Goal: Task Accomplishment & Management: Complete application form

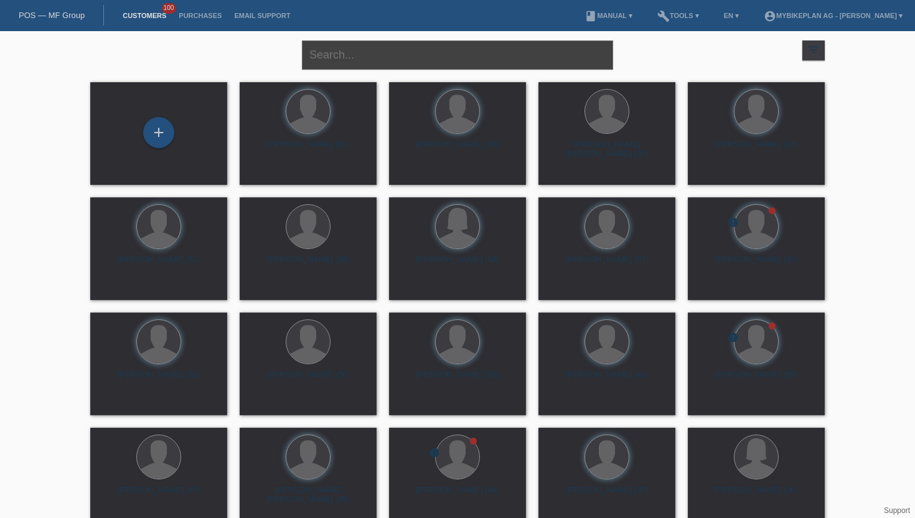
click at [410, 59] on input "text" at bounding box center [457, 54] width 311 height 29
paste input "Mariana Faria da Silva"
type input "Mariana Faria da Silva"
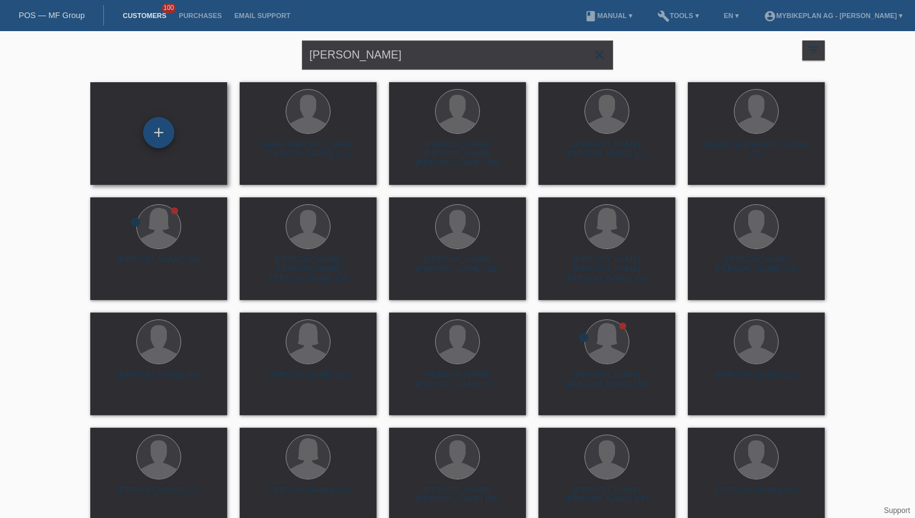
click at [161, 137] on div "+" at bounding box center [158, 132] width 31 height 31
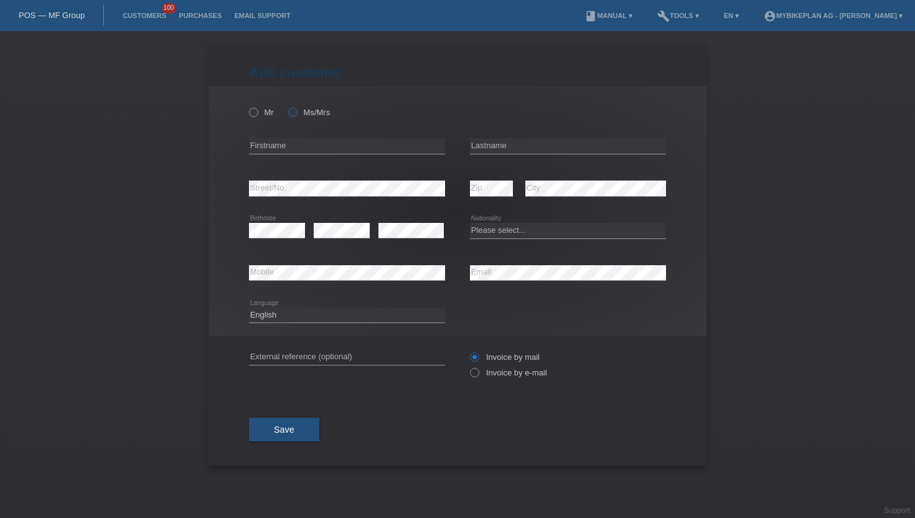
click at [286, 106] on icon at bounding box center [286, 106] width 0 height 0
click at [296, 112] on input "Ms/Mrs" at bounding box center [292, 112] width 8 height 8
radio input "true"
click at [340, 153] on input "text" at bounding box center [347, 146] width 196 height 16
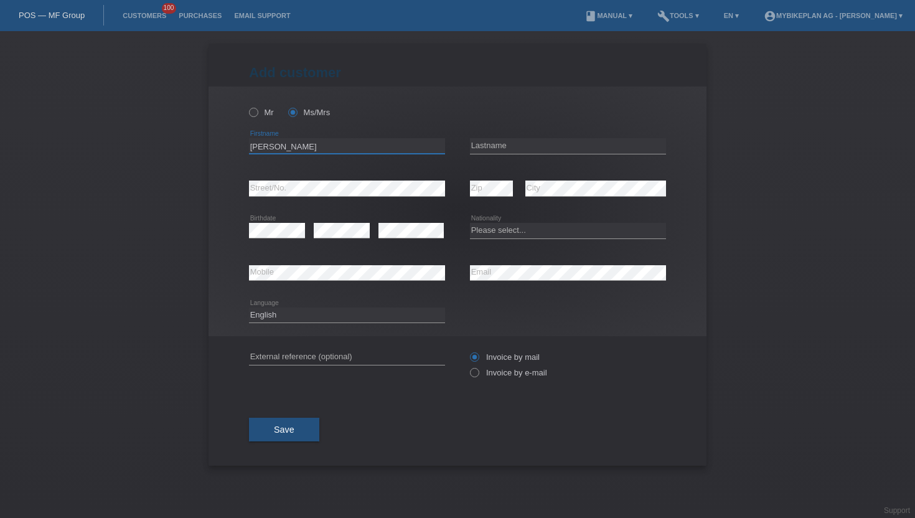
type input "Mariana Filipa"
click at [529, 139] on input "text" at bounding box center [568, 146] width 196 height 16
type input "Faria Da Silva"
click at [397, 220] on div "error" at bounding box center [410, 231] width 65 height 42
click at [504, 227] on select "Please select... Switzerland Austria Germany Liechtenstein ------------ Afghani…" at bounding box center [568, 230] width 196 height 15
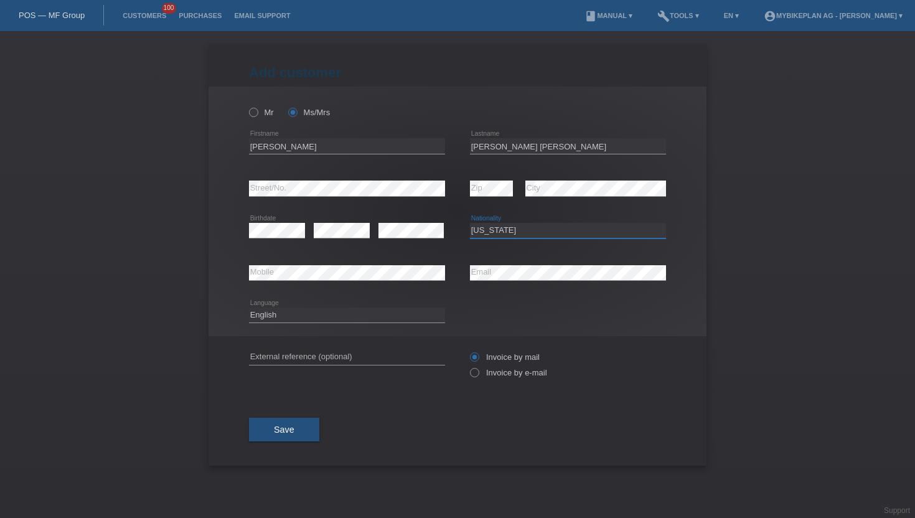
click at [470, 223] on select "Please select... Switzerland Austria Germany Liechtenstein ------------ Afghani…" at bounding box center [568, 230] width 196 height 15
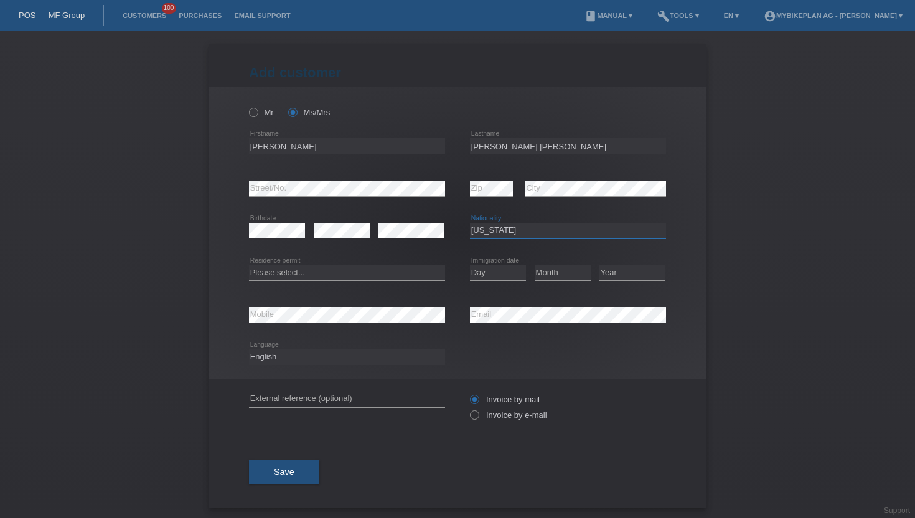
click at [504, 227] on select "Please select... Switzerland Austria Germany Liechtenstein ------------ Afghani…" at bounding box center [568, 230] width 196 height 15
select select "PT"
click at [470, 223] on select "Please select... Switzerland Austria Germany Liechtenstein ------------ Afghani…" at bounding box center [568, 230] width 196 height 15
click at [312, 274] on select "Please select... C B B - Refugee status Other" at bounding box center [347, 272] width 196 height 15
select select "C"
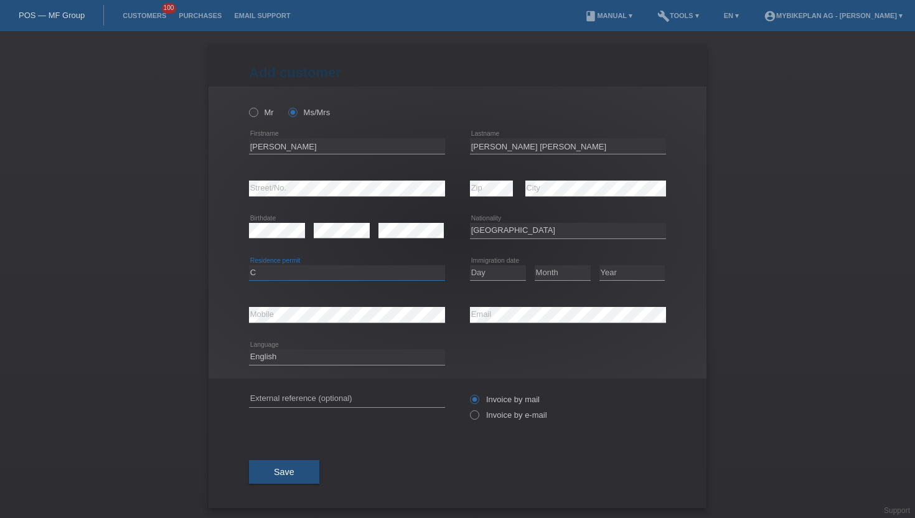
click at [249, 265] on select "Please select... C B B - Refugee status Other" at bounding box center [347, 272] width 196 height 15
click at [489, 276] on select "Day 01 02 03 04 05 06 07 08 09 10 11" at bounding box center [498, 272] width 56 height 15
select select "29"
click at [470, 265] on select "Day 01 02 03 04 05 06 07 08 09 10 11" at bounding box center [498, 272] width 56 height 15
click at [571, 272] on select "Month 01 02 03 04 05 06 07 08 09 10 11" at bounding box center [563, 272] width 56 height 15
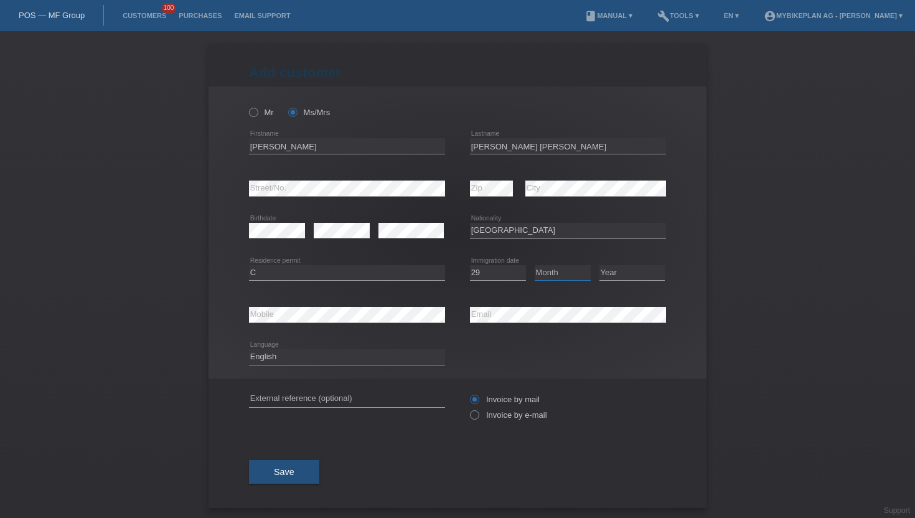
select select "03"
click at [535, 265] on select "Month 01 02 03 04 05 06 07 08 09 10 11" at bounding box center [563, 272] width 56 height 15
click at [629, 271] on select "Year 2025 2024 2023 2022 2021 2020 2019 2018 2017 2016 2015 2014 2013 2012 2011…" at bounding box center [631, 272] width 65 height 15
select select "2009"
click at [599, 265] on select "Year 2025 2024 2023 2022 2021 2020 2019 2018 2017 2016 2015 2014 2013 2012 2011…" at bounding box center [631, 272] width 65 height 15
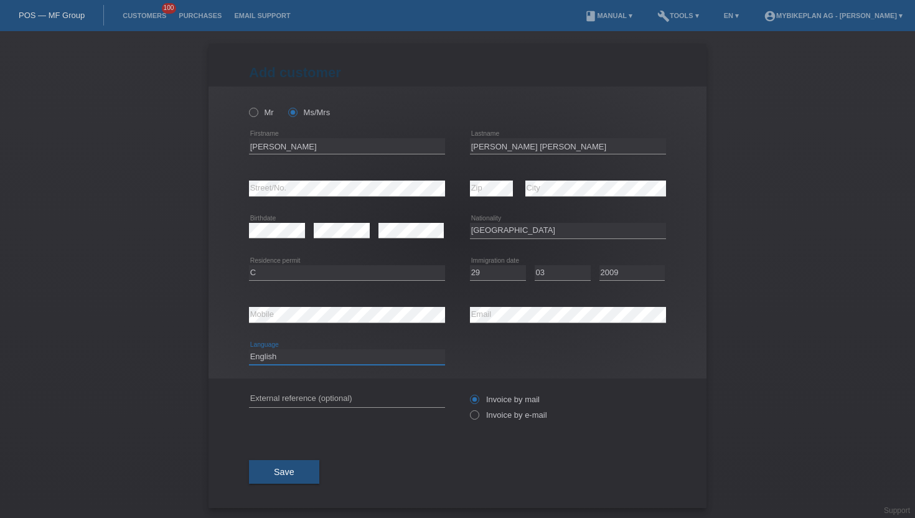
click at [319, 359] on select "Deutsch Français Italiano English" at bounding box center [347, 356] width 196 height 15
select select "de"
click at [249, 350] on select "Deutsch Français Italiano English" at bounding box center [347, 356] width 196 height 15
click at [481, 420] on label "Invoice by e-mail" at bounding box center [508, 414] width 77 height 9
click at [478, 420] on input "Invoice by e-mail" at bounding box center [474, 418] width 8 height 16
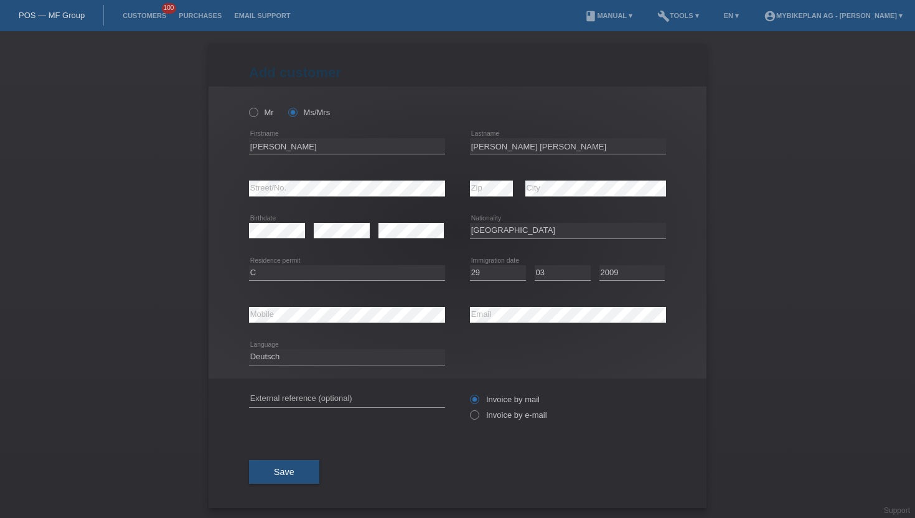
radio input "true"
click at [289, 479] on button "Save" at bounding box center [284, 472] width 70 height 24
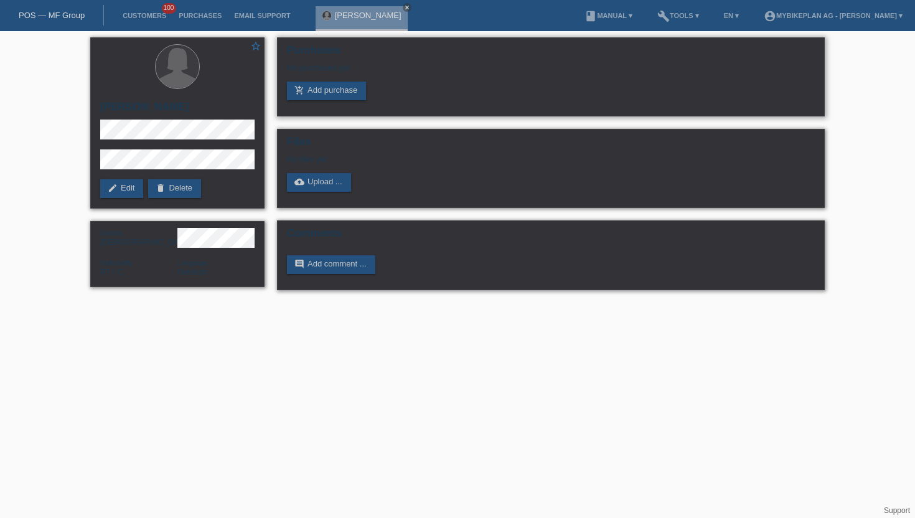
click at [342, 103] on div "Purchases No purchases yet add_shopping_cart Add purchase" at bounding box center [551, 76] width 548 height 79
click at [342, 92] on link "add_shopping_cart Add purchase" at bounding box center [326, 91] width 79 height 19
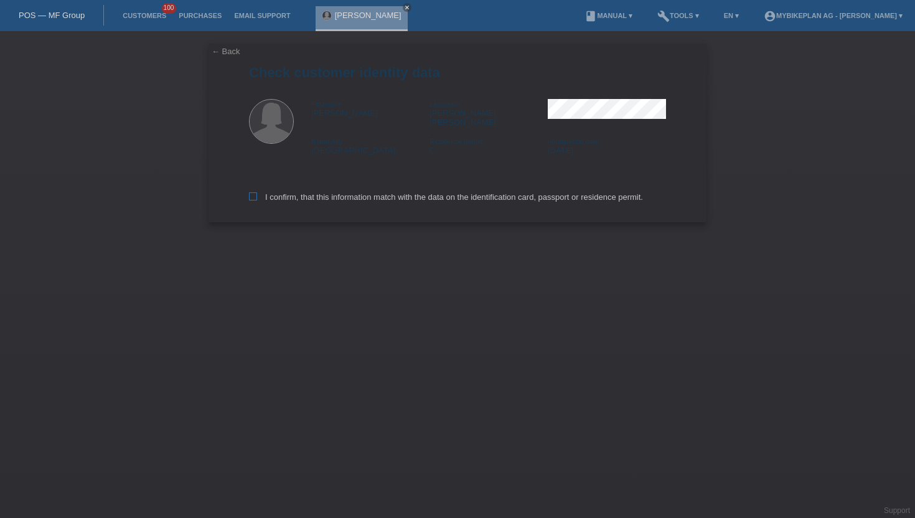
click at [282, 194] on label "I confirm, that this information match with the data on the identification card…" at bounding box center [446, 196] width 394 height 9
click at [257, 194] on input "I confirm, that this information match with the data on the identification card…" at bounding box center [253, 196] width 8 height 8
checkbox input "true"
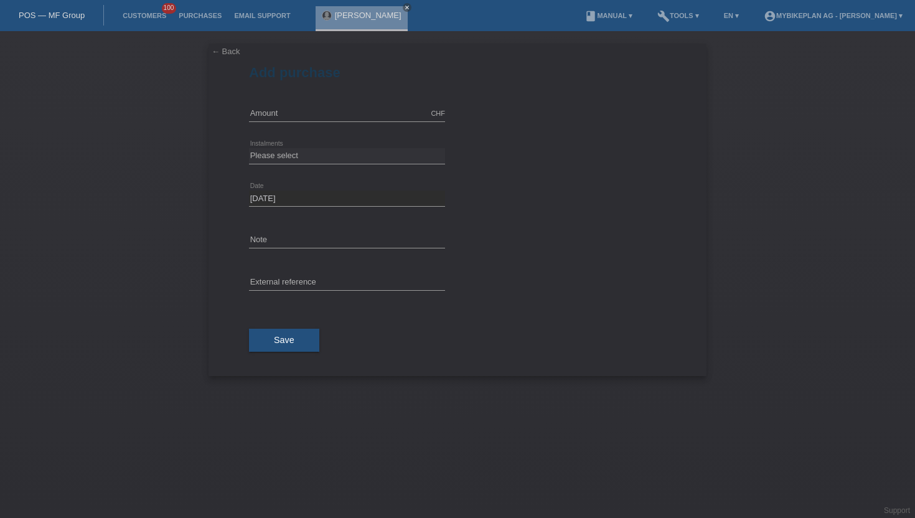
click at [324, 96] on div "CHF error Amount" at bounding box center [347, 114] width 196 height 42
click at [318, 111] on input "text" at bounding box center [347, 114] width 196 height 16
type input "5369.00"
click at [304, 153] on select "Please select 6 instalments 12 instalments 18 instalments 24 instalments 36 ins…" at bounding box center [347, 155] width 196 height 15
select select "487"
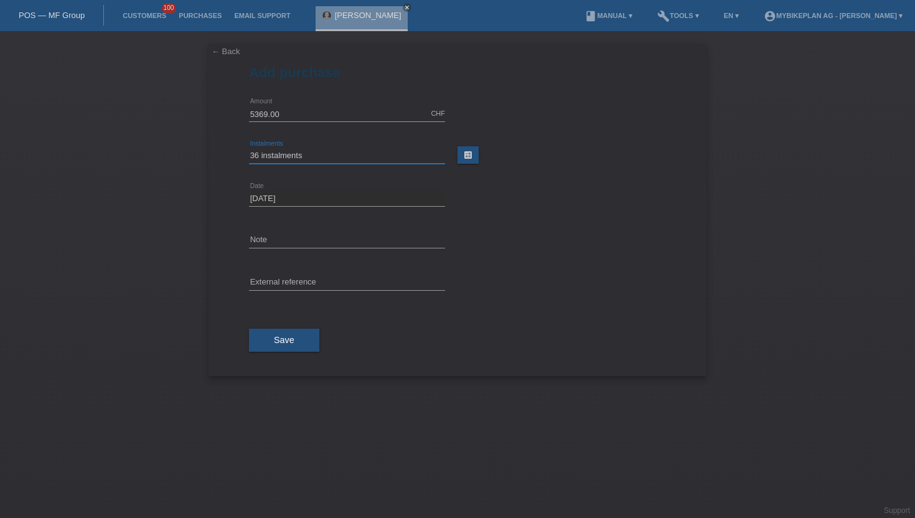
click at [249, 148] on select "Please select 6 instalments 12 instalments 18 instalments 24 instalments 36 ins…" at bounding box center [347, 155] width 196 height 15
click at [306, 285] on input "text" at bounding box center [347, 283] width 196 height 16
paste input "45330358341"
type input "45330358341"
click at [309, 340] on button "Save" at bounding box center [284, 341] width 70 height 24
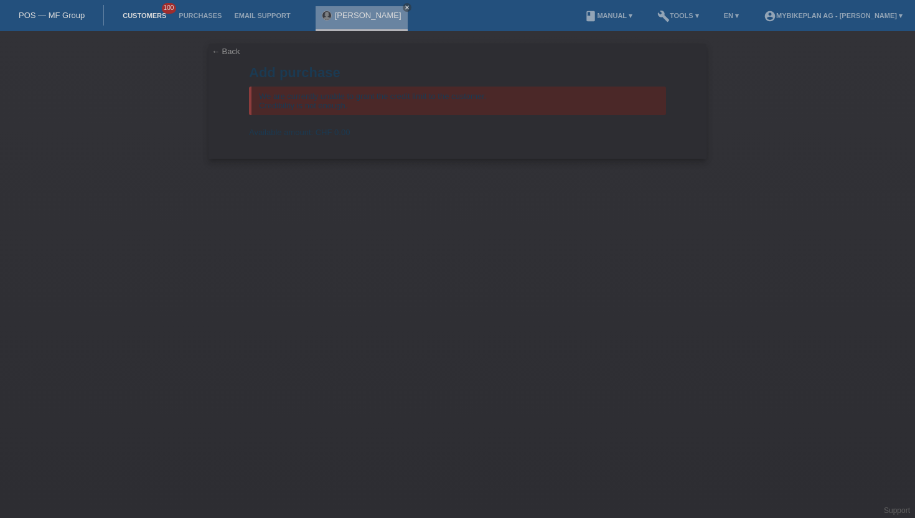
click at [150, 12] on li "Customers 100" at bounding box center [144, 16] width 56 height 32
click at [142, 17] on link "Customers" at bounding box center [144, 15] width 56 height 7
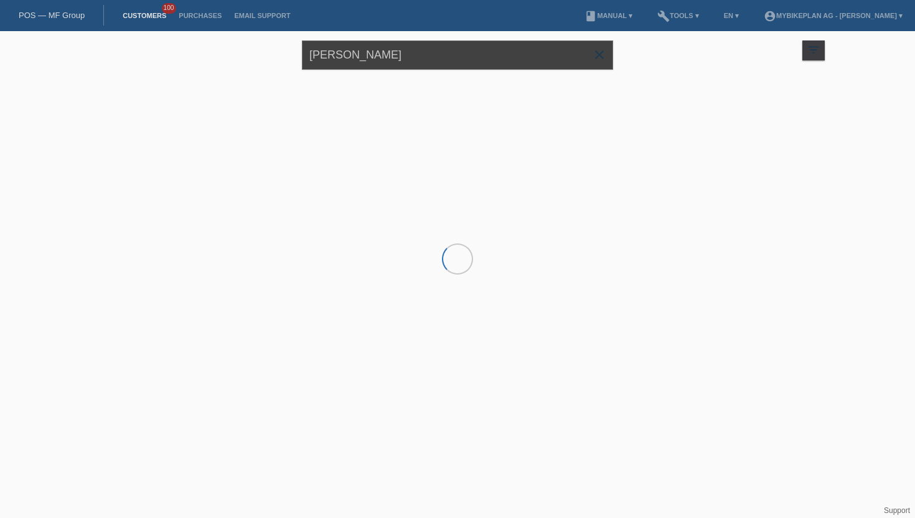
click at [365, 65] on input "[PERSON_NAME]" at bounding box center [457, 54] width 311 height 29
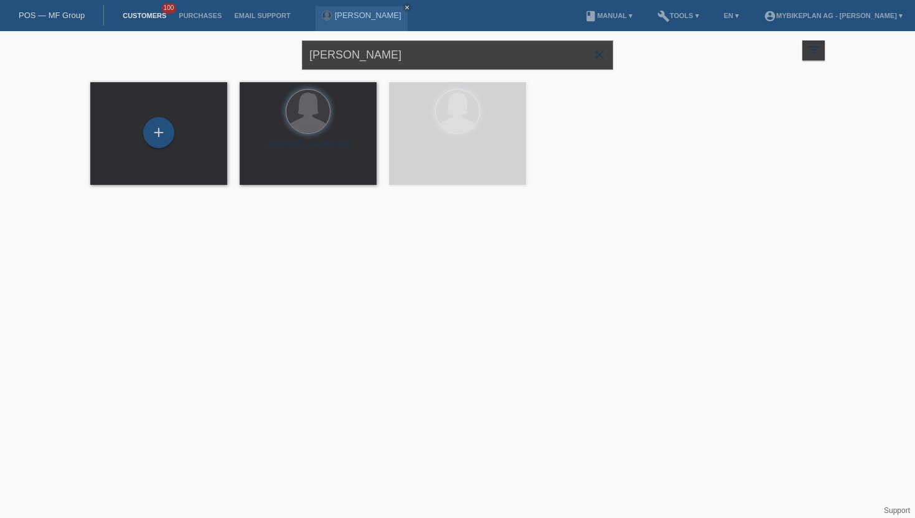
click at [365, 65] on input "Mariana Faria da Silva" at bounding box center [457, 54] width 311 height 29
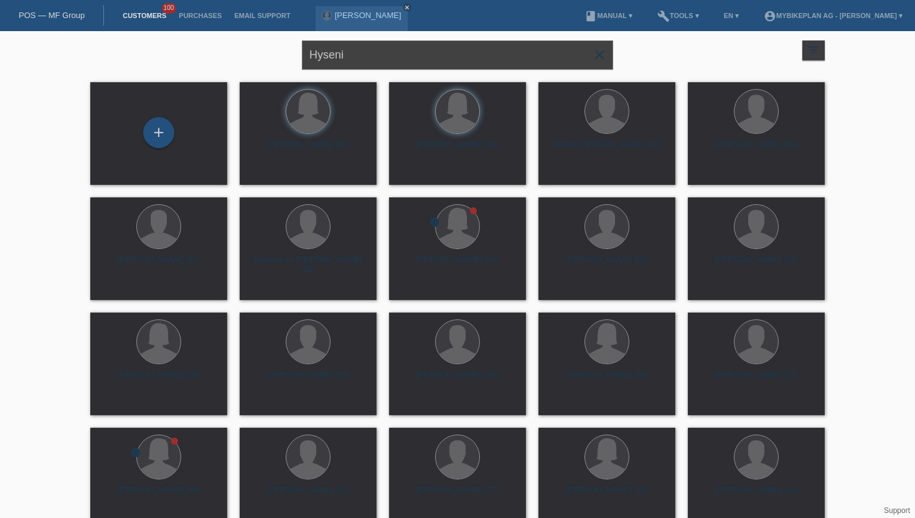
type input "Hyseni"
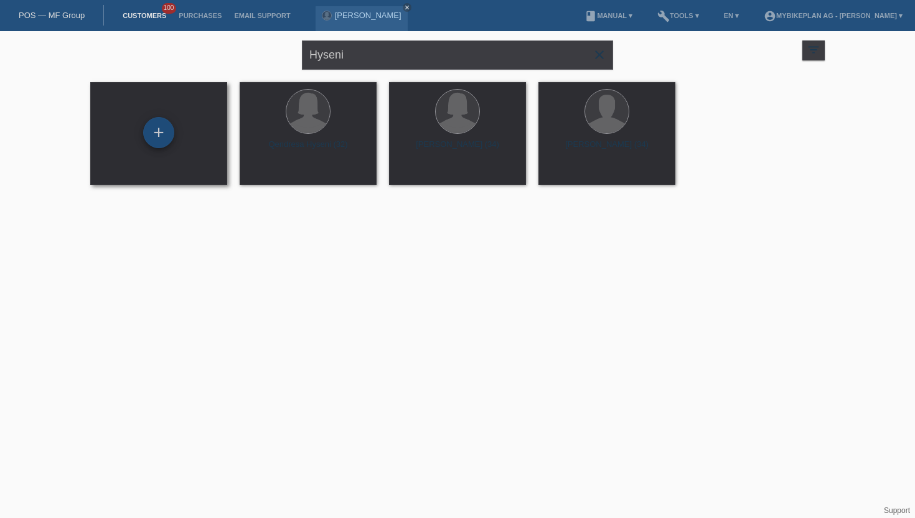
click at [153, 126] on div "+" at bounding box center [158, 132] width 31 height 31
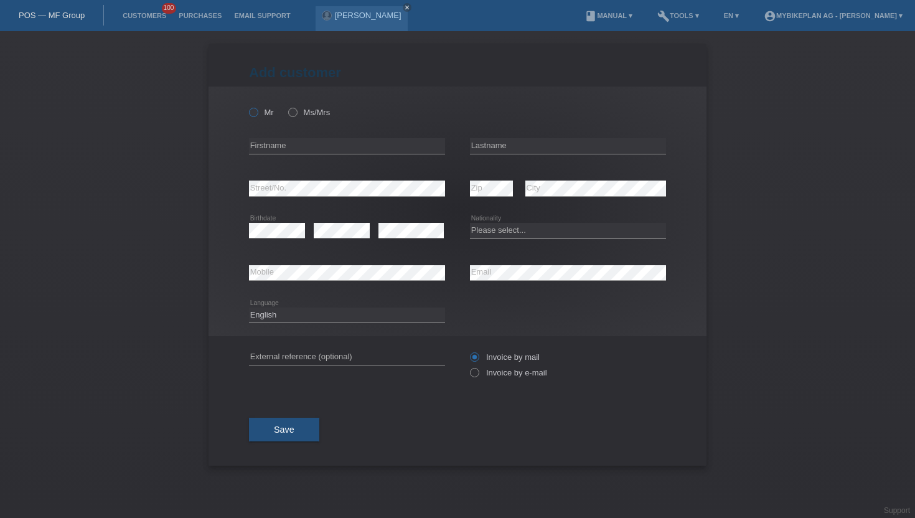
click at [247, 106] on icon at bounding box center [247, 106] width 0 height 0
click at [256, 113] on input "Mr" at bounding box center [253, 112] width 8 height 8
radio input "true"
click at [292, 149] on input "text" at bounding box center [347, 146] width 196 height 16
type input "[PERSON_NAME]"
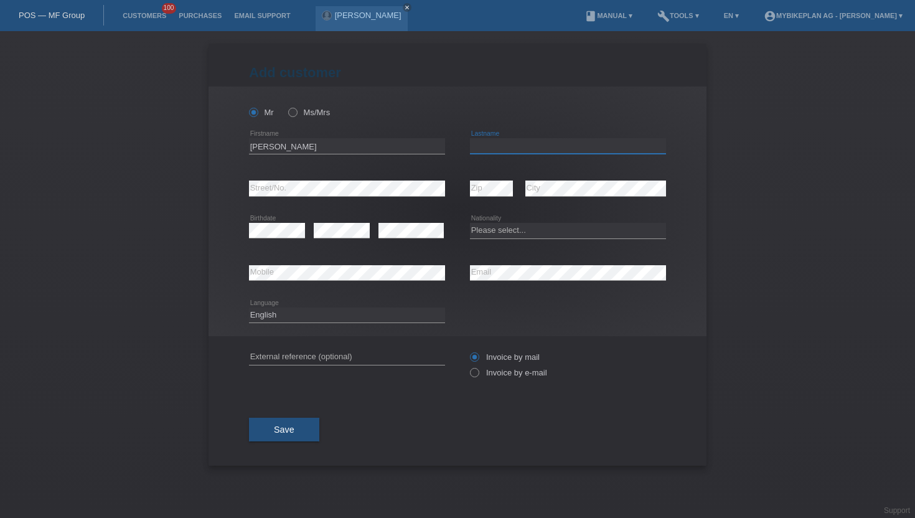
click at [500, 153] on input "text" at bounding box center [568, 146] width 196 height 16
type input "Hyseni"
click at [514, 187] on div "error Zip error City" at bounding box center [568, 188] width 196 height 42
click at [532, 227] on select "Please select... Switzerland Austria Germany Liechtenstein ------------ Afghani…" at bounding box center [568, 230] width 196 height 15
select select "CH"
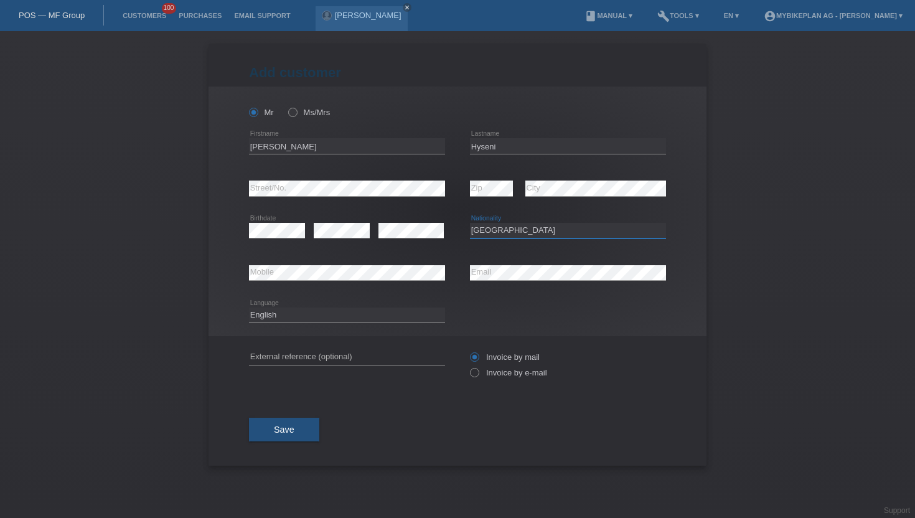
click at [470, 223] on select "Please select... Switzerland Austria Germany Liechtenstein ------------ Afghani…" at bounding box center [568, 230] width 196 height 15
click at [573, 281] on icon at bounding box center [568, 280] width 196 height 1
click at [339, 314] on select "Deutsch Français Italiano English" at bounding box center [347, 314] width 196 height 15
select select "de"
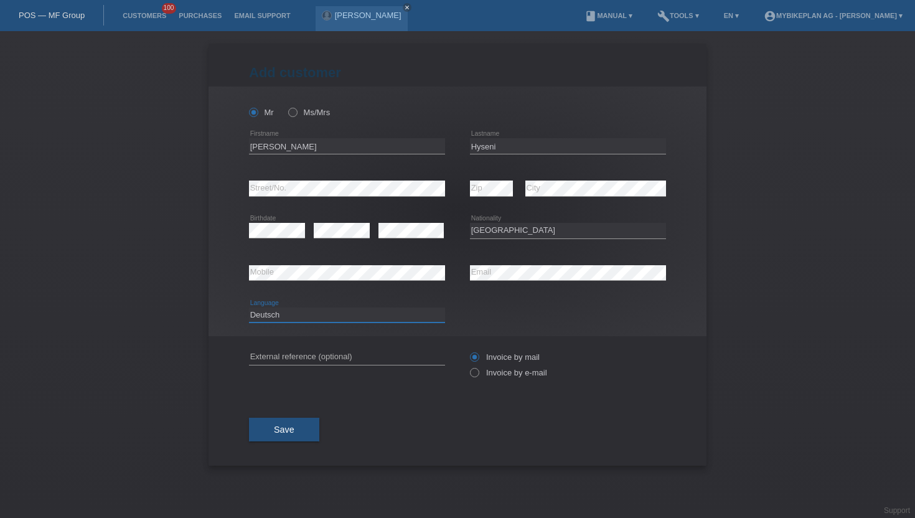
click at [249, 307] on select "Deutsch Français Italiano English" at bounding box center [347, 314] width 196 height 15
click at [526, 372] on label "Invoice by e-mail" at bounding box center [508, 372] width 77 height 9
click at [478, 372] on input "Invoice by e-mail" at bounding box center [474, 376] width 8 height 16
radio input "true"
click at [301, 426] on button "Save" at bounding box center [284, 430] width 70 height 24
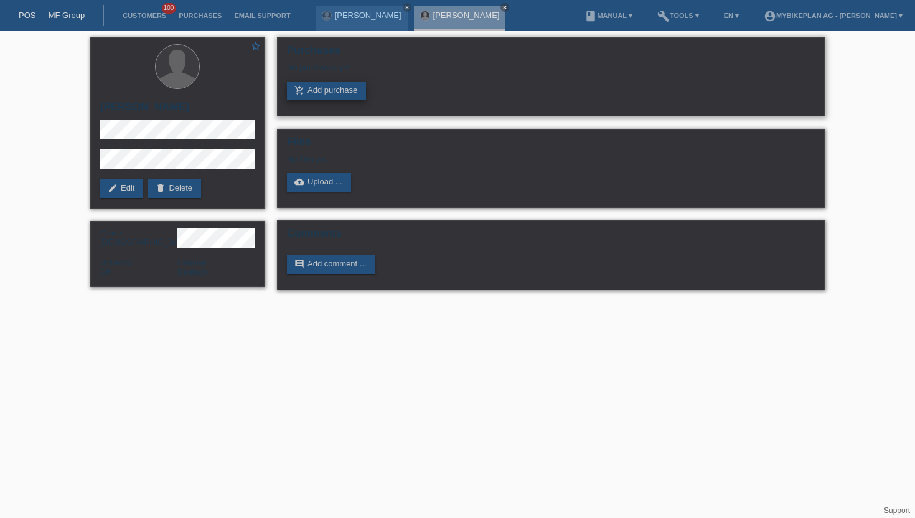
click at [320, 93] on link "add_shopping_cart Add purchase" at bounding box center [326, 91] width 79 height 19
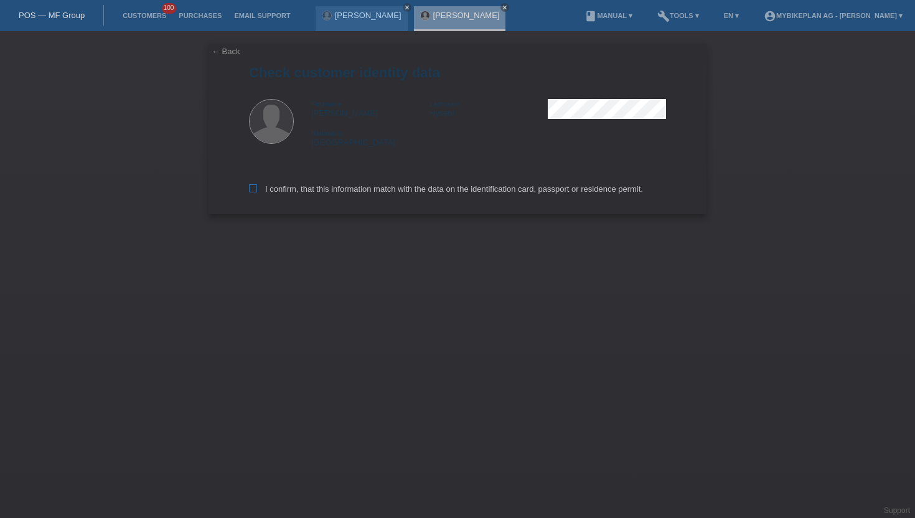
click at [444, 189] on label "I confirm, that this information match with the data on the identification card…" at bounding box center [446, 188] width 394 height 9
click at [257, 189] on input "I confirm, that this information match with the data on the identification card…" at bounding box center [253, 188] width 8 height 8
checkbox input "true"
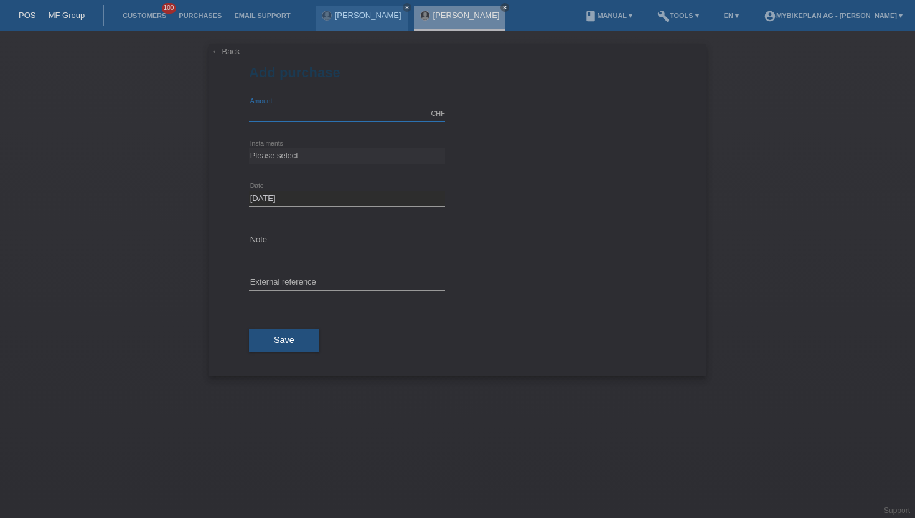
click at [297, 115] on input "text" at bounding box center [347, 114] width 196 height 16
type input "3299.00"
click at [273, 149] on select "Please select 6 instalments 12 instalments 18 instalments 24 instalments 36 ins…" at bounding box center [347, 155] width 196 height 15
select select "487"
click at [249, 148] on select "Please select 6 instalments 12 instalments 18 instalments 24 instalments 36 ins…" at bounding box center [347, 155] width 196 height 15
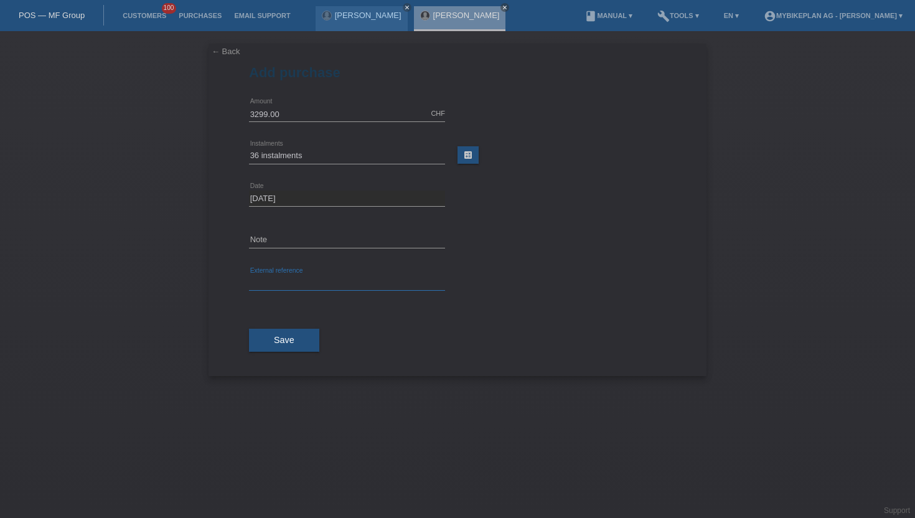
click at [276, 281] on input "text" at bounding box center [347, 283] width 196 height 16
paste input "45359918884"
type input "45359918884"
click at [278, 360] on div "Save" at bounding box center [457, 340] width 417 height 72
click at [278, 347] on button "Save" at bounding box center [284, 341] width 70 height 24
